Goal: Task Accomplishment & Management: Manage account settings

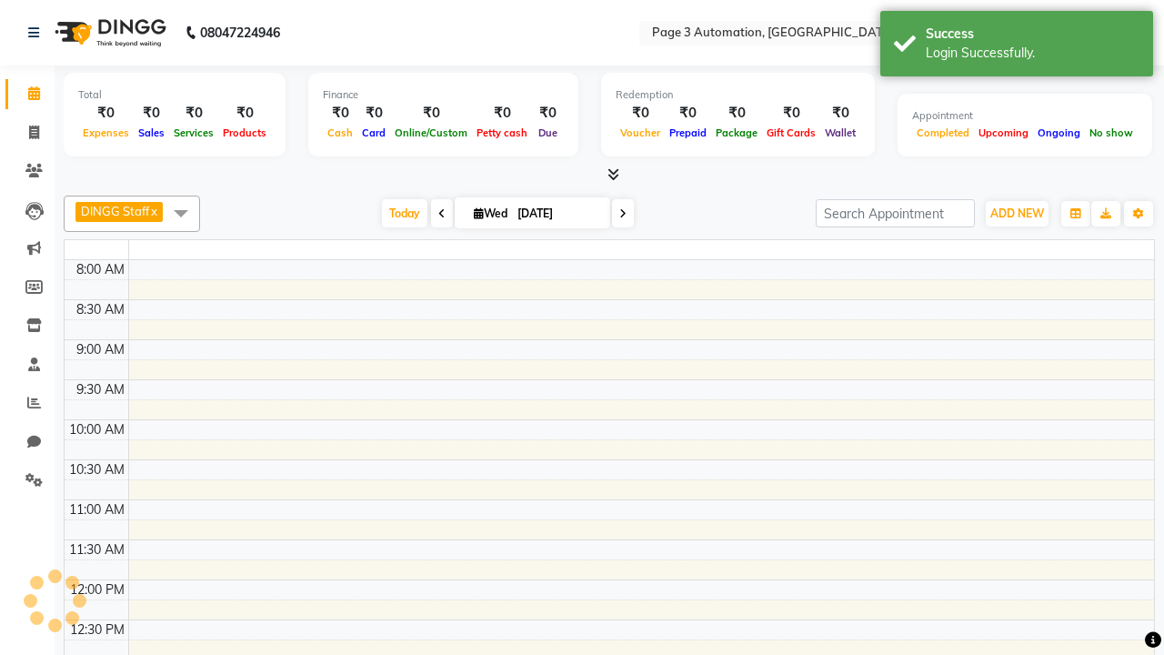
select select "en"
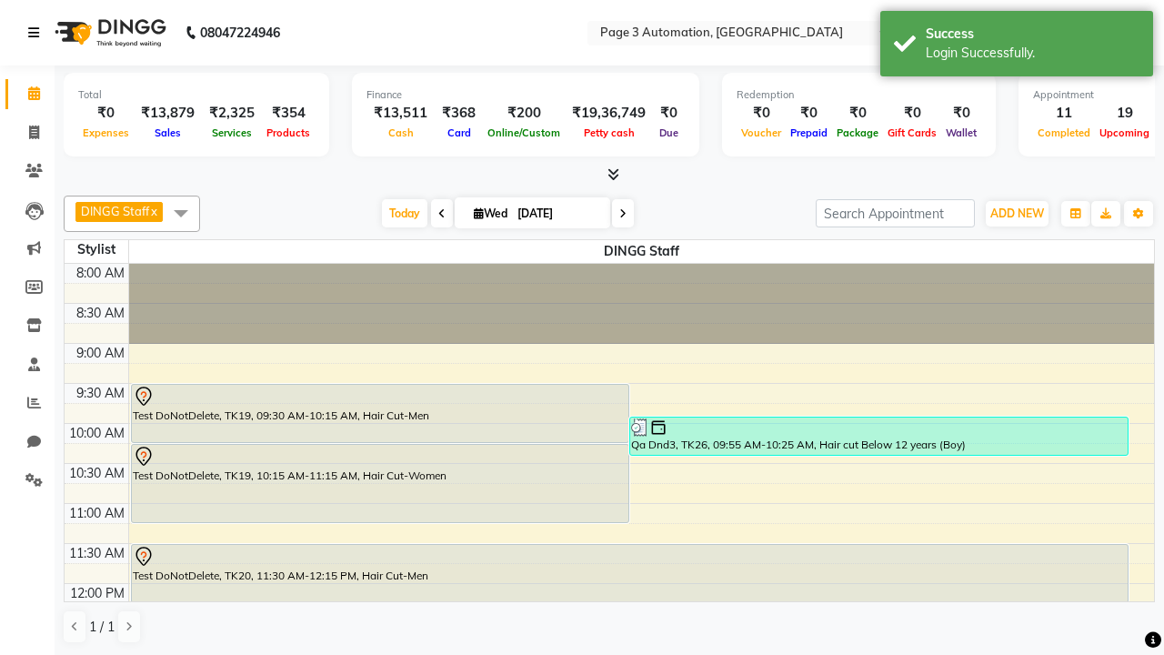
click at [37, 33] on icon at bounding box center [33, 32] width 11 height 13
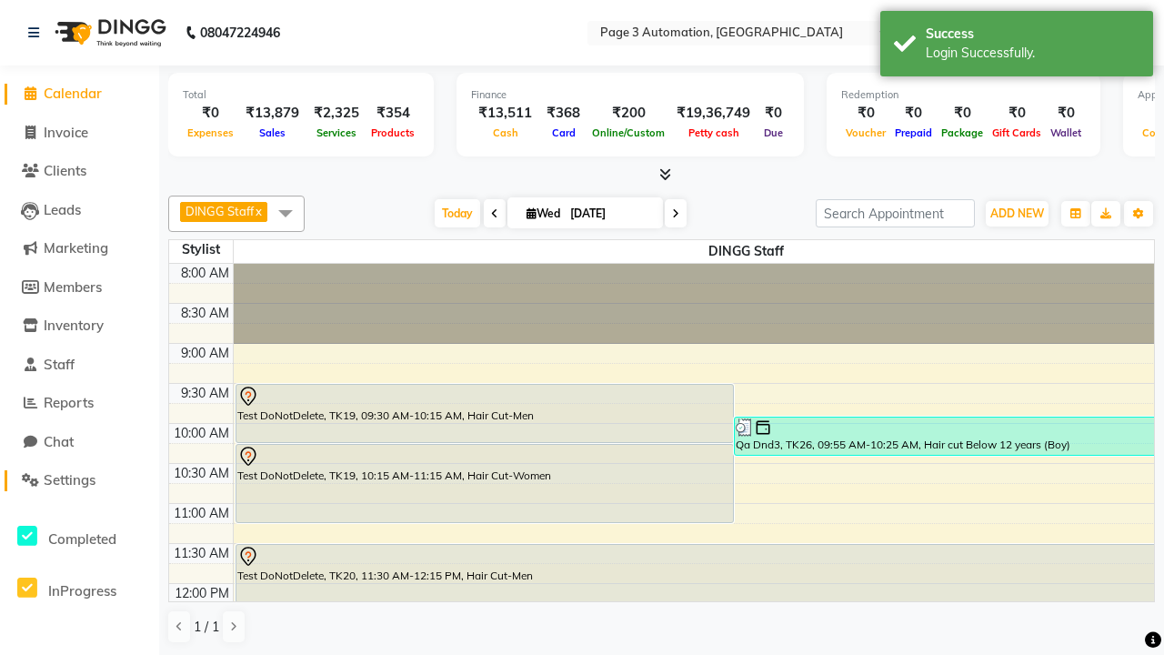
click at [79, 480] on span "Settings" at bounding box center [70, 479] width 52 height 17
